Goal: Information Seeking & Learning: Learn about a topic

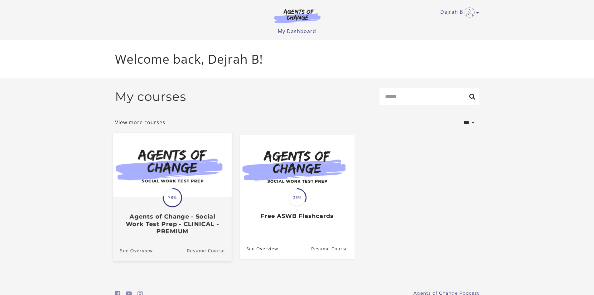
click at [146, 199] on div "Translation missing: en.liquid.partials.dashboard_course_card.progress_descript…" at bounding box center [172, 215] width 119 height 37
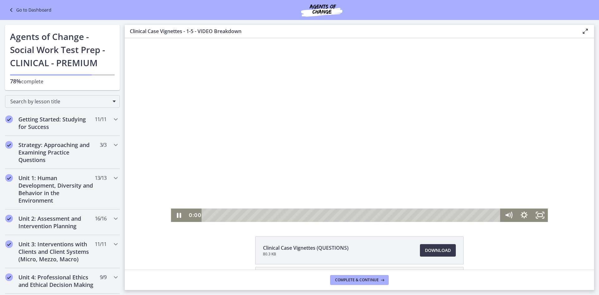
drag, startPoint x: 210, startPoint y: 217, endPoint x: 196, endPoint y: 217, distance: 13.4
click at [196, 217] on div "0:00 0:00" at bounding box center [344, 214] width 314 height 13
click at [541, 215] on icon "Fullscreen" at bounding box center [540, 214] width 16 height 13
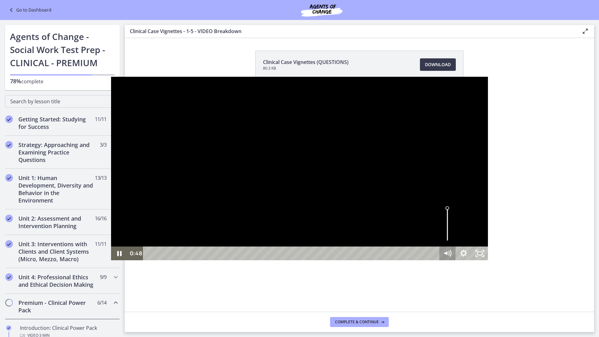
click at [447, 256] on icon "Mute" at bounding box center [445, 253] width 3 height 4
click at [448, 256] on icon "Unmute" at bounding box center [446, 253] width 3 height 4
click at [488, 260] on icon "Unfullscreen" at bounding box center [480, 253] width 16 height 14
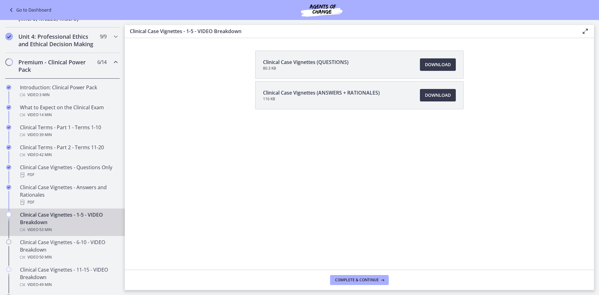
scroll to position [250, 0]
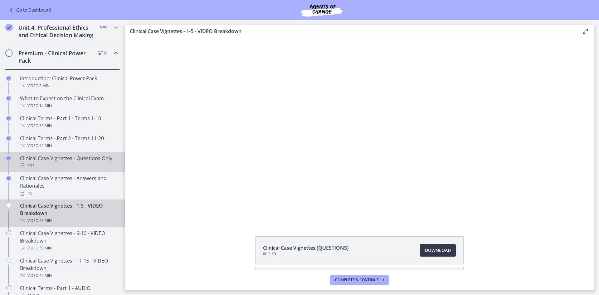
click at [54, 166] on div "Clinical Case Vignettes - Questions Only PDF" at bounding box center [68, 161] width 97 height 15
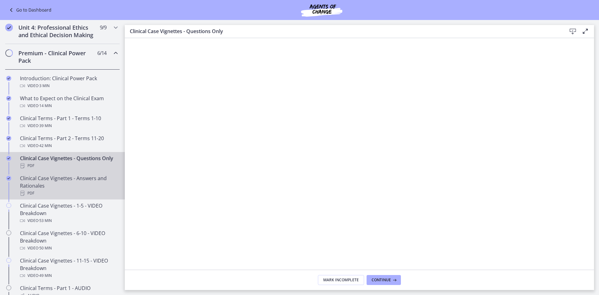
click at [79, 197] on div "Clinical Case Vignettes - Answers and Rationales PDF" at bounding box center [68, 185] width 97 height 22
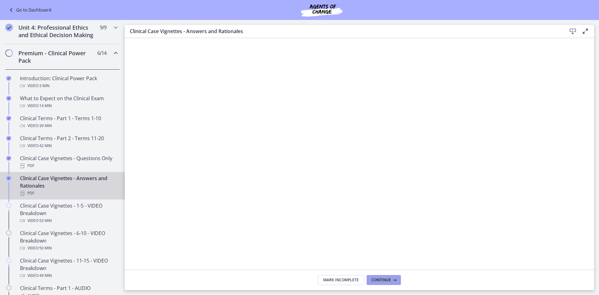
click at [381, 282] on span "Continue" at bounding box center [381, 279] width 19 height 5
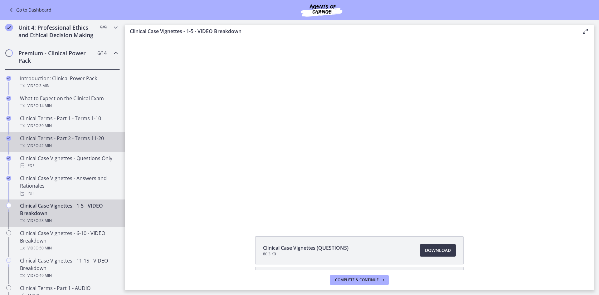
click at [90, 146] on div "Clinical Terms - Part 2 - Terms 11-20 Video · 42 min" at bounding box center [68, 141] width 97 height 15
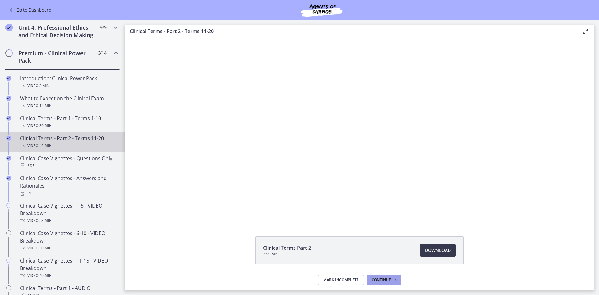
click at [389, 277] on span "Continue" at bounding box center [381, 279] width 19 height 5
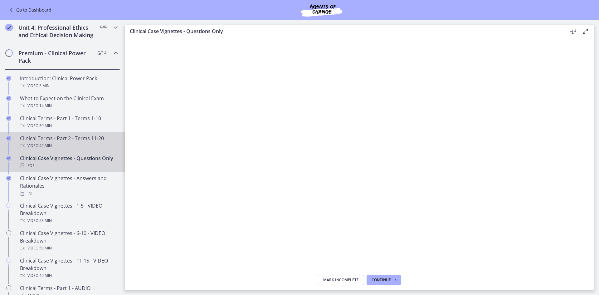
click at [80, 149] on div "Video · 42 min" at bounding box center [68, 145] width 97 height 7
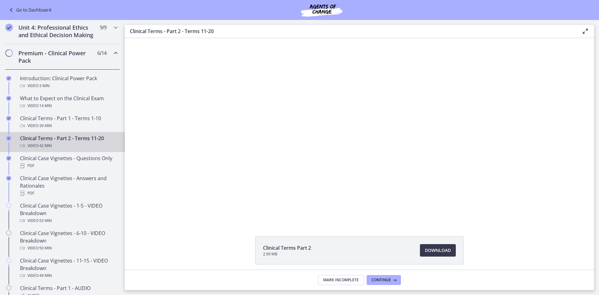
click at [187, 242] on div "Clinical Terms Part 2 2.99 MB Download Opens in a new window" at bounding box center [359, 265] width 469 height 58
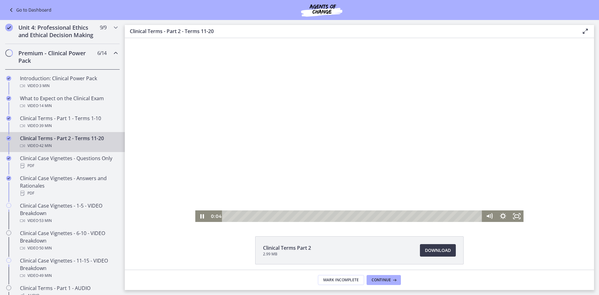
click at [234, 209] on div at bounding box center [359, 130] width 329 height 184
drag, startPoint x: 224, startPoint y: 215, endPoint x: 470, endPoint y: 229, distance: 246.2
click at [470, 222] on html "Click for sound @keyframes VOLUME_SMALL_WAVE_FLASH { 0% { opacity: 0; } 33% { o…" at bounding box center [359, 130] width 469 height 184
click at [201, 216] on icon "Play Video" at bounding box center [202, 216] width 3 height 5
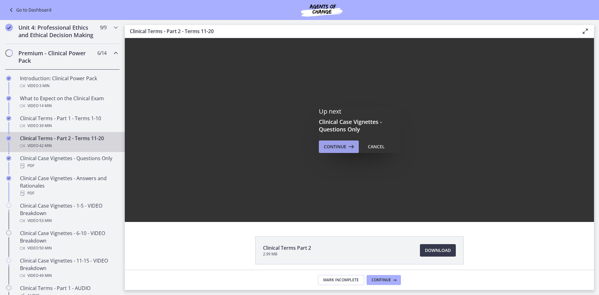
click at [339, 145] on span "Continue" at bounding box center [335, 146] width 22 height 7
